Goal: Task Accomplishment & Management: Manage account settings

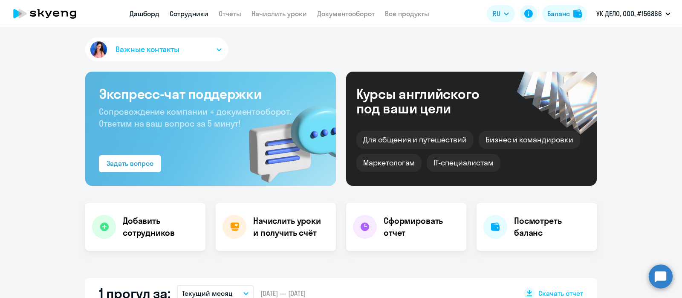
click at [198, 14] on link "Сотрудники" at bounding box center [189, 13] width 39 height 9
select select "30"
click at [296, 14] on link "Начислить уроки" at bounding box center [278, 13] width 55 height 9
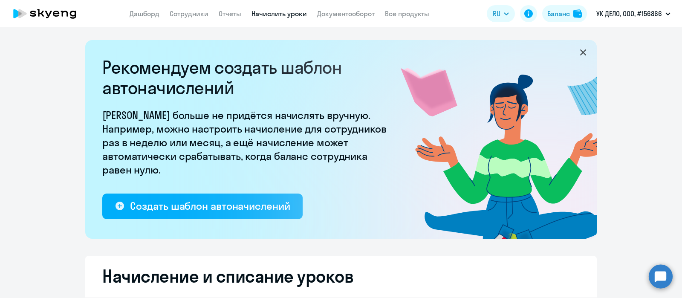
select select "10"
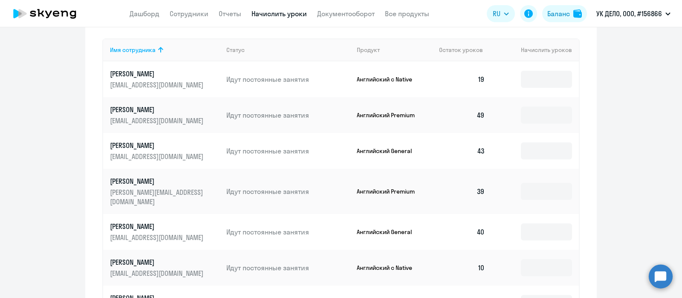
scroll to position [469, 0]
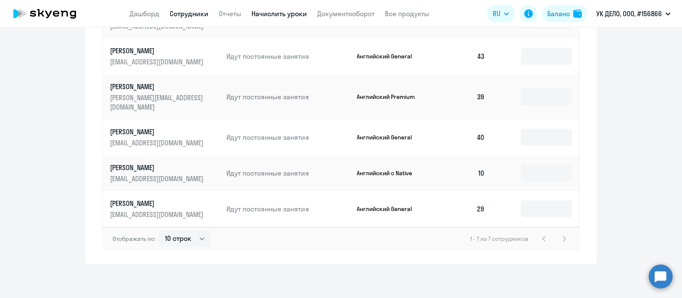
click at [198, 9] on link "Сотрудники" at bounding box center [189, 13] width 39 height 9
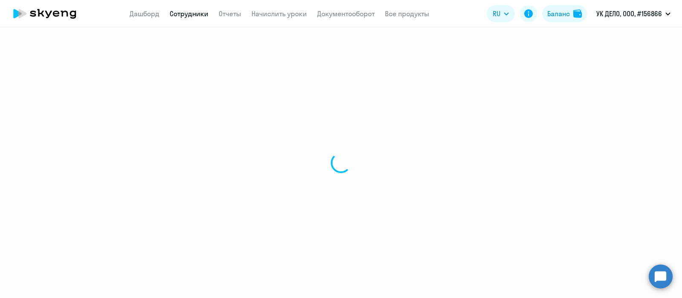
select select "30"
